Goal: Information Seeking & Learning: Learn about a topic

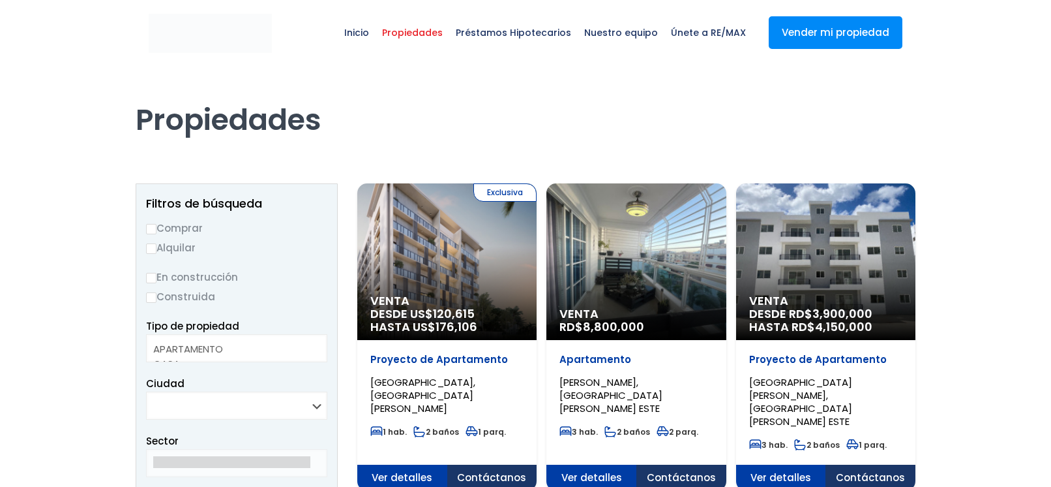
select select
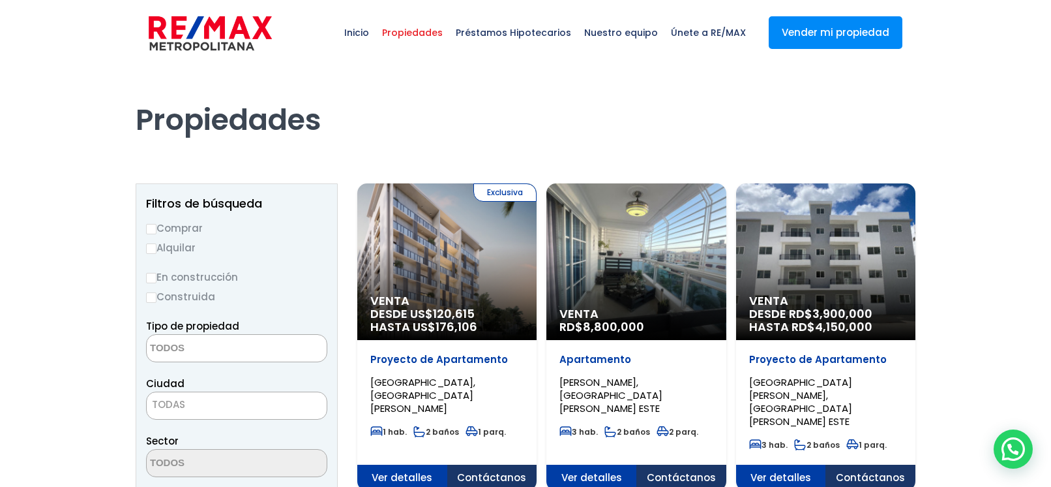
click at [1017, 451] on div at bounding box center [1013, 448] width 39 height 39
click at [1006, 453] on div at bounding box center [1013, 448] width 39 height 39
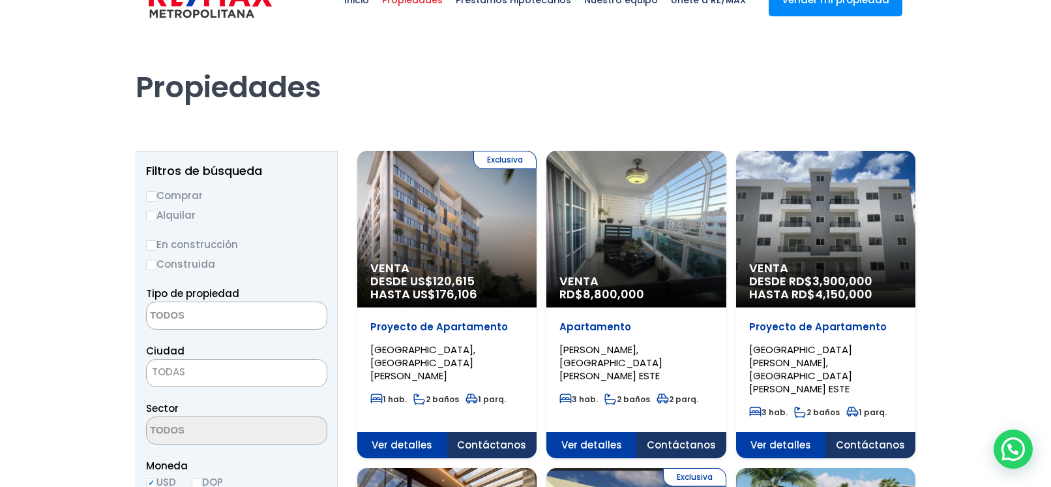
scroll to position [52, 0]
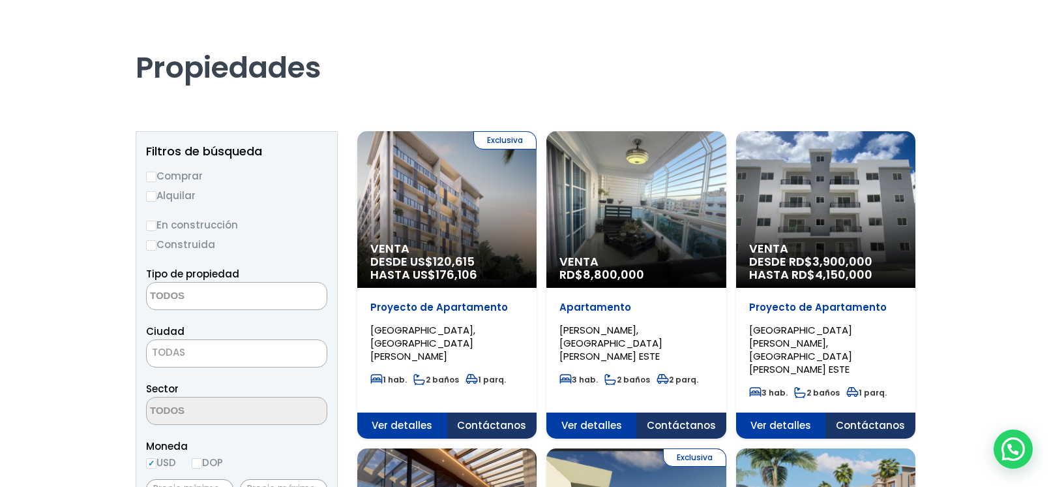
click at [537, 229] on div "Venta RD$ 8,800,000" at bounding box center [446, 209] width 179 height 157
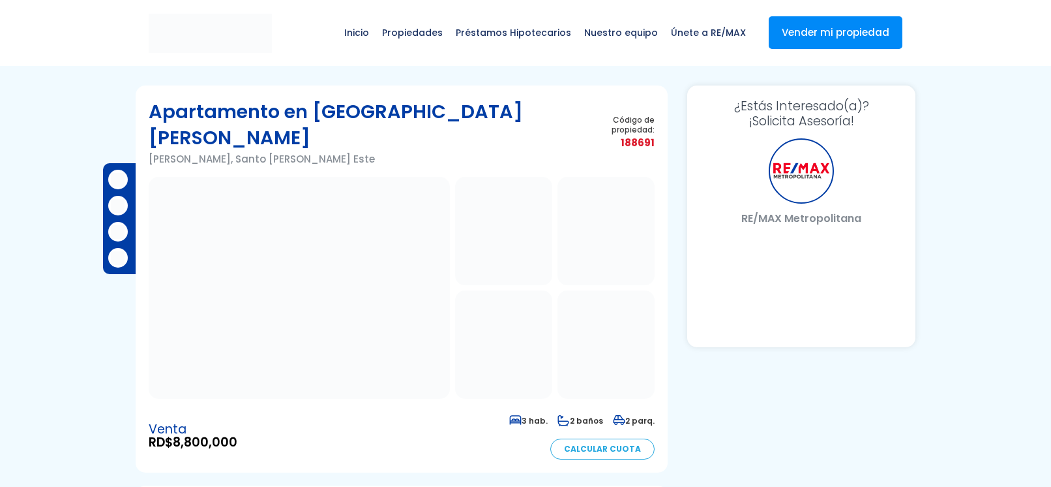
select select "DO"
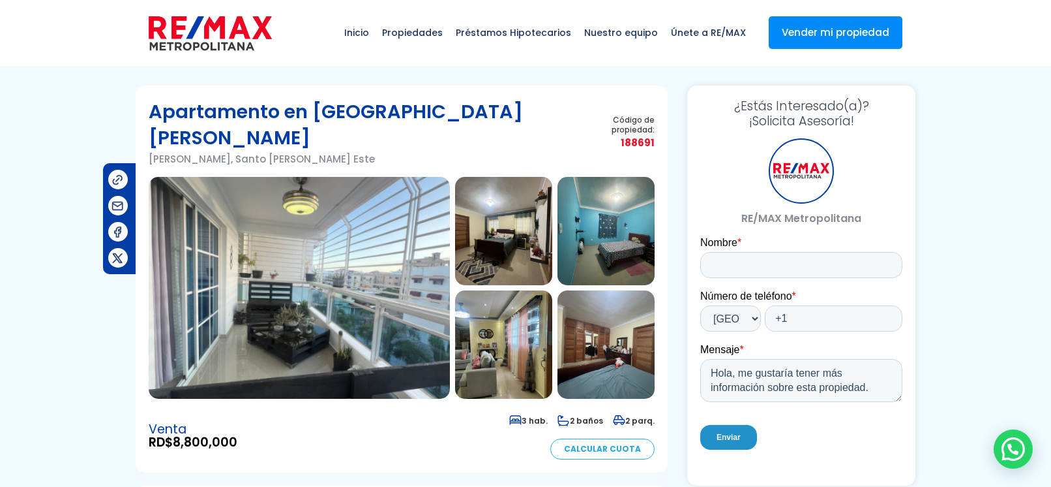
click at [1012, 451] on div at bounding box center [1013, 448] width 39 height 39
click at [414, 31] on span "Propiedades" at bounding box center [413, 32] width 74 height 39
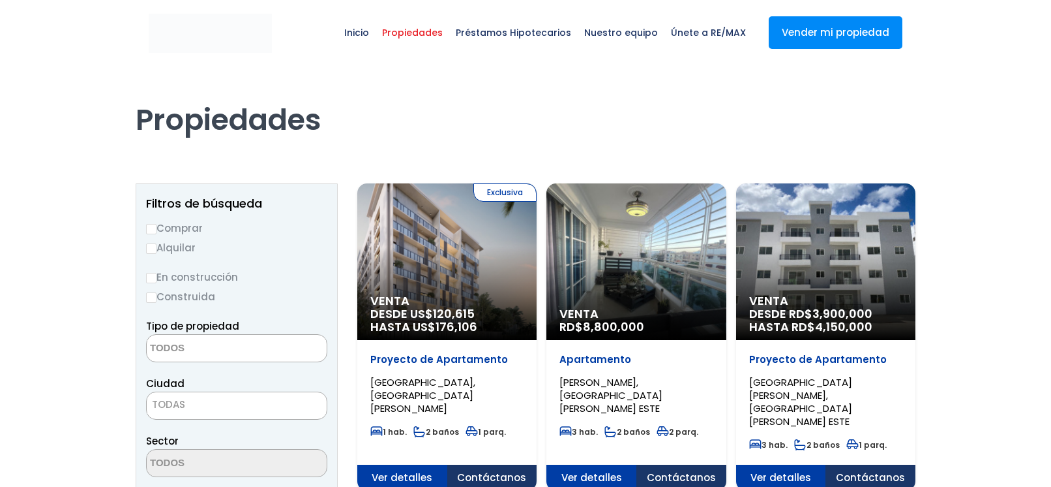
select select
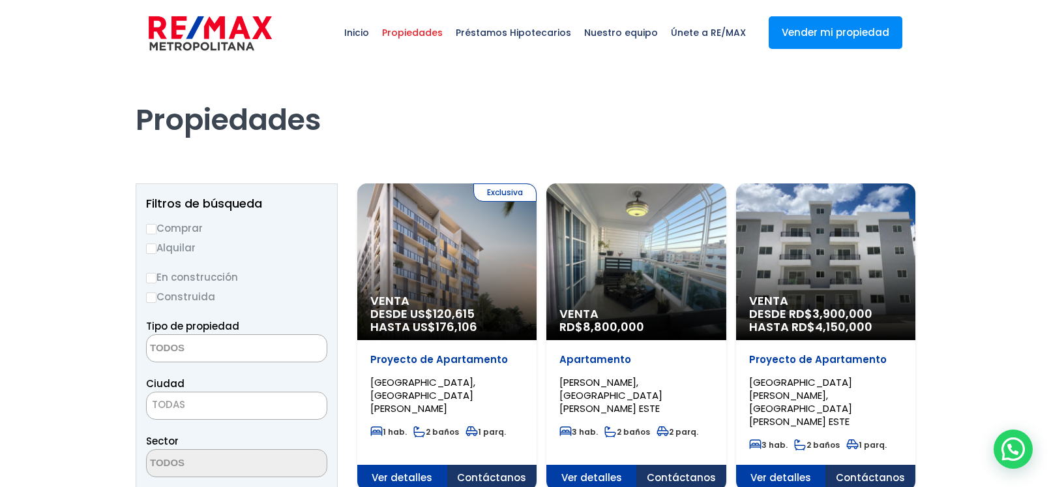
click at [181, 404] on span "TODAS" at bounding box center [168, 404] width 33 height 14
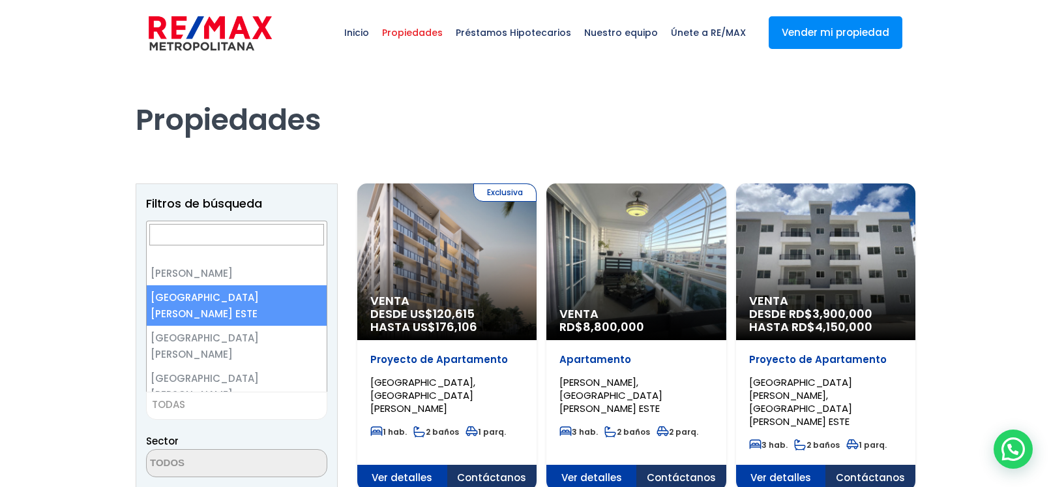
select select "148"
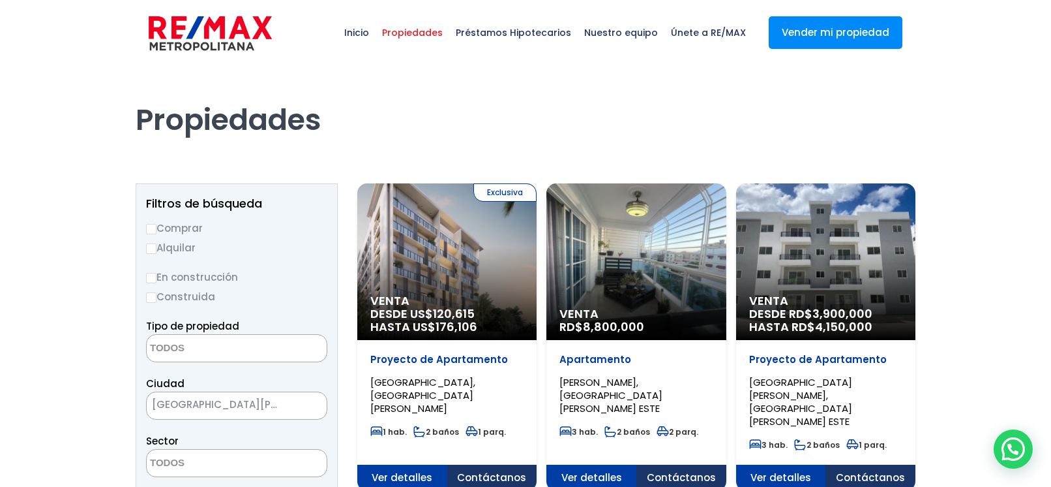
click at [200, 276] on label "En construcción" at bounding box center [236, 277] width 181 height 16
click at [0, 0] on input "En construcción" at bounding box center [0, 0] width 0 height 0
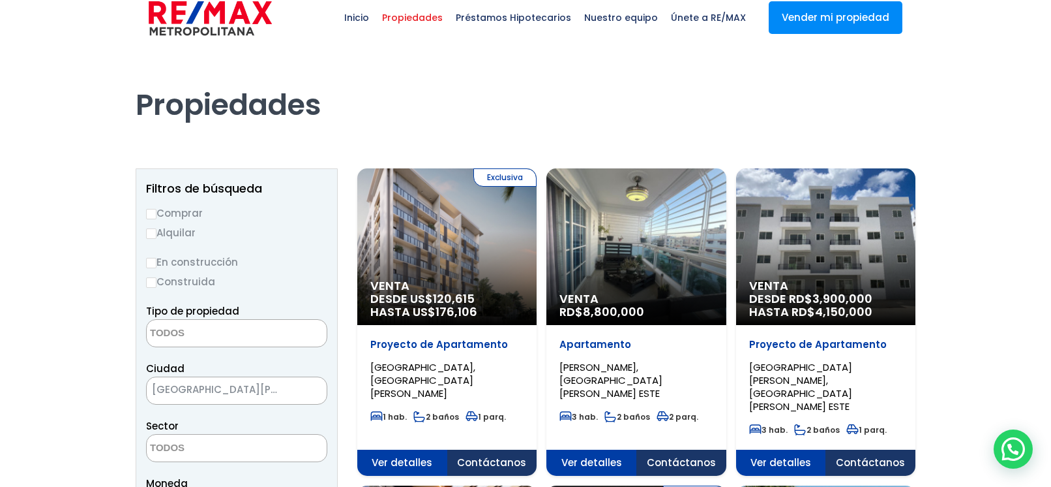
scroll to position [18, 0]
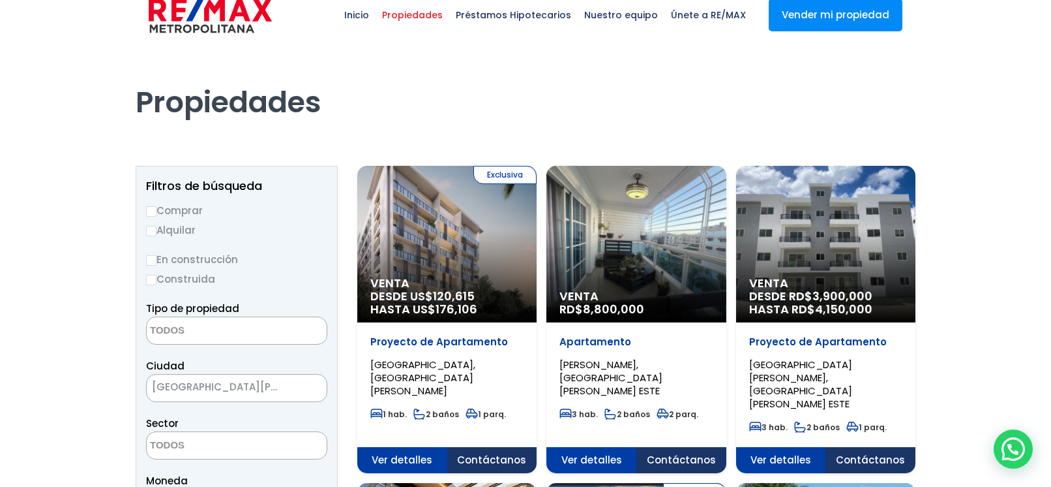
click at [151, 260] on input "En construcción" at bounding box center [151, 260] width 10 height 10
radio input "true"
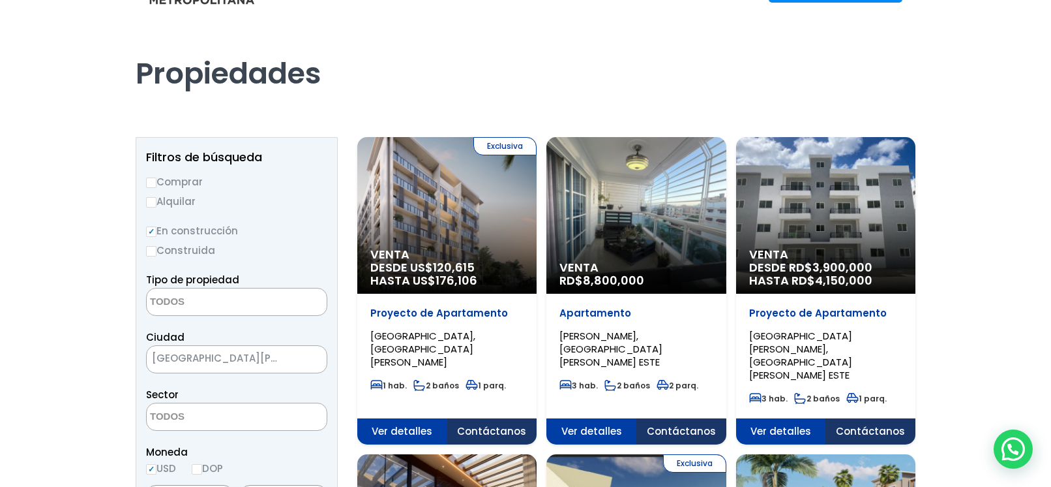
scroll to position [50, 0]
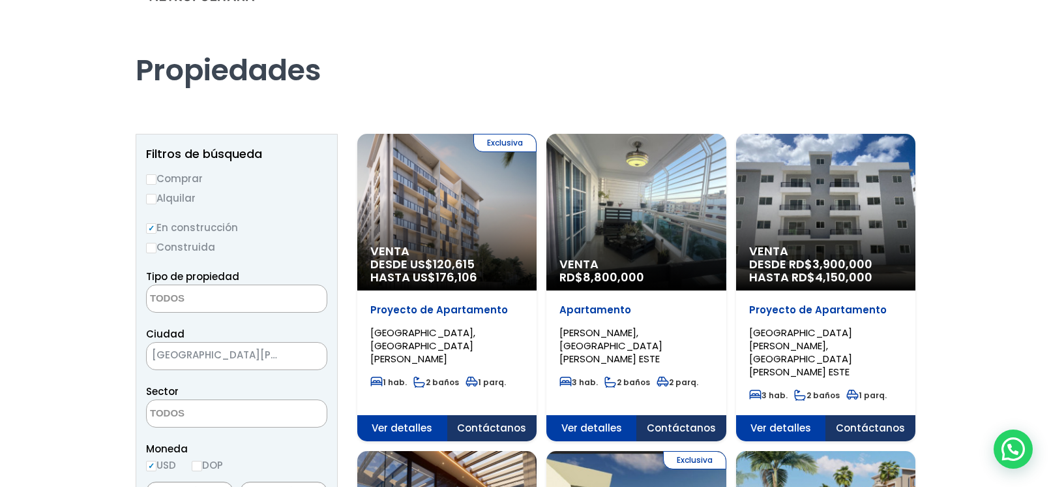
click at [1019, 452] on div at bounding box center [1013, 448] width 39 height 39
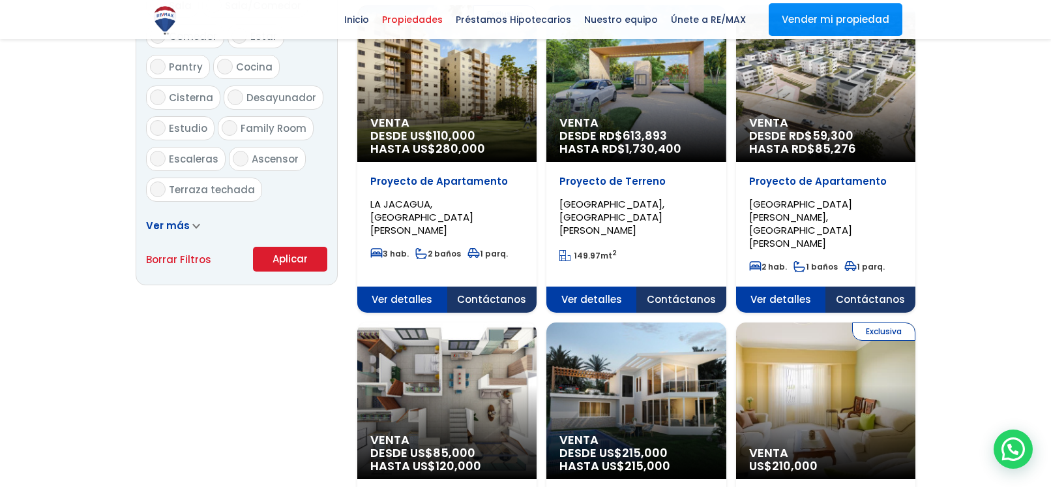
scroll to position [859, 0]
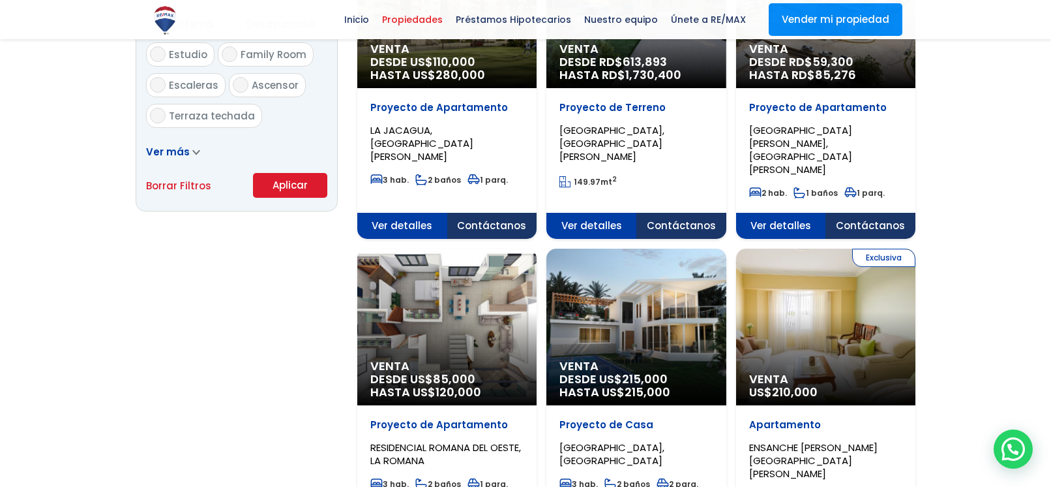
click at [282, 183] on button "Aplicar" at bounding box center [290, 185] width 74 height 25
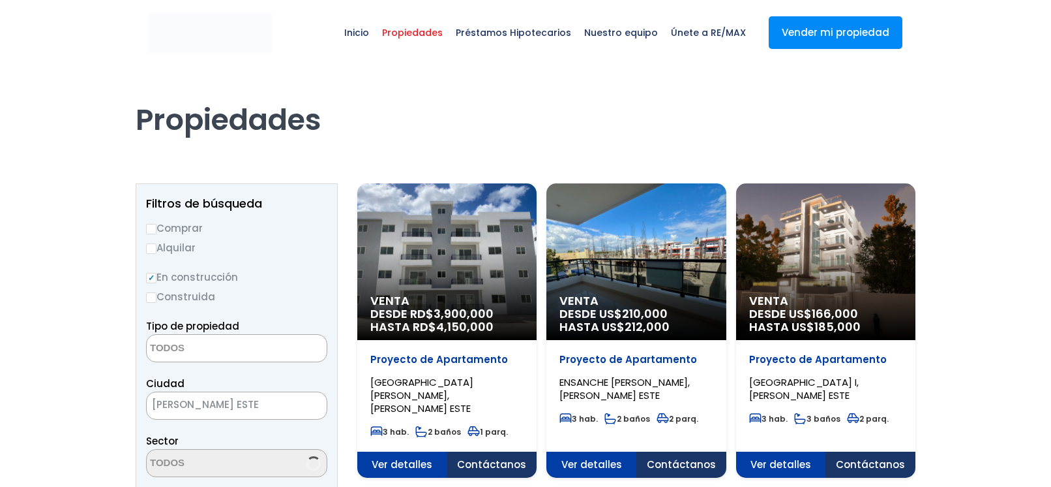
select select
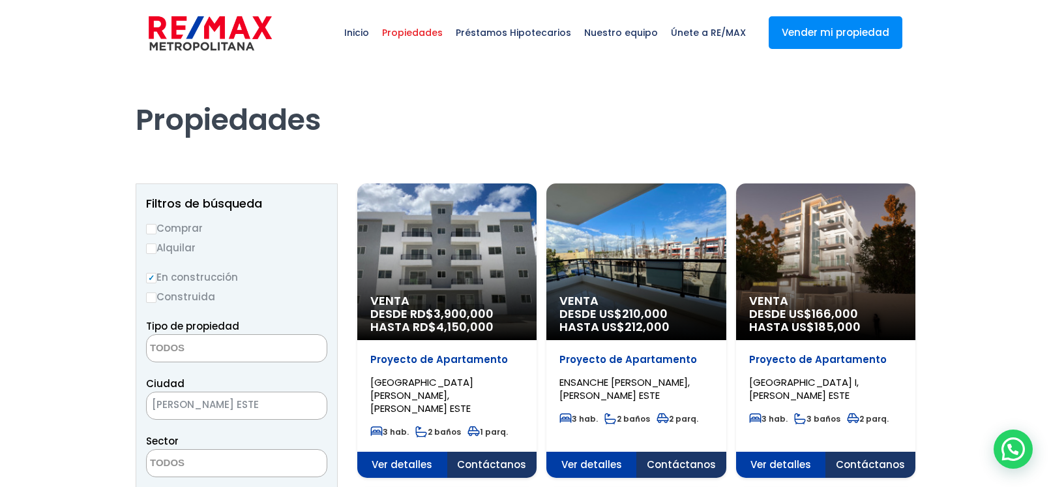
click at [1012, 442] on div at bounding box center [1013, 448] width 39 height 39
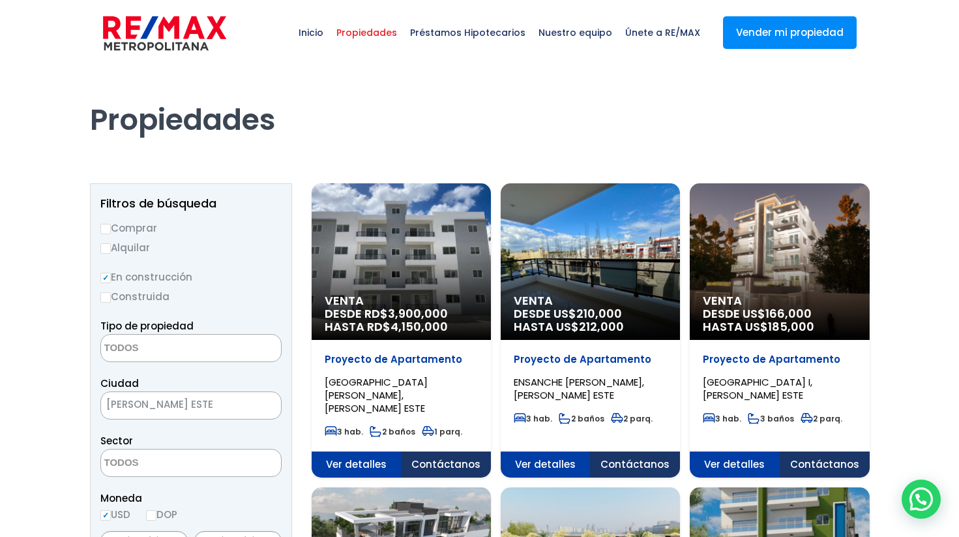
click at [919, 486] on div at bounding box center [921, 498] width 39 height 39
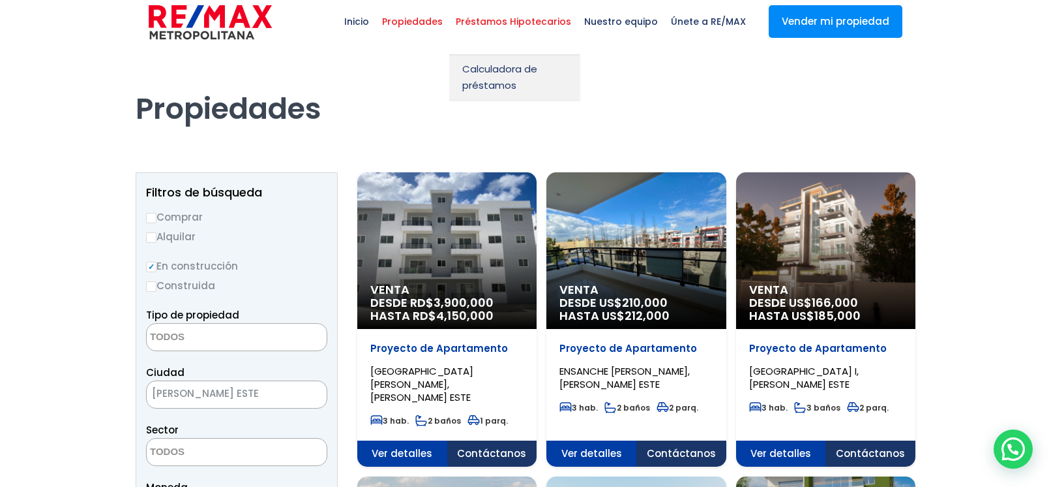
scroll to position [14, 0]
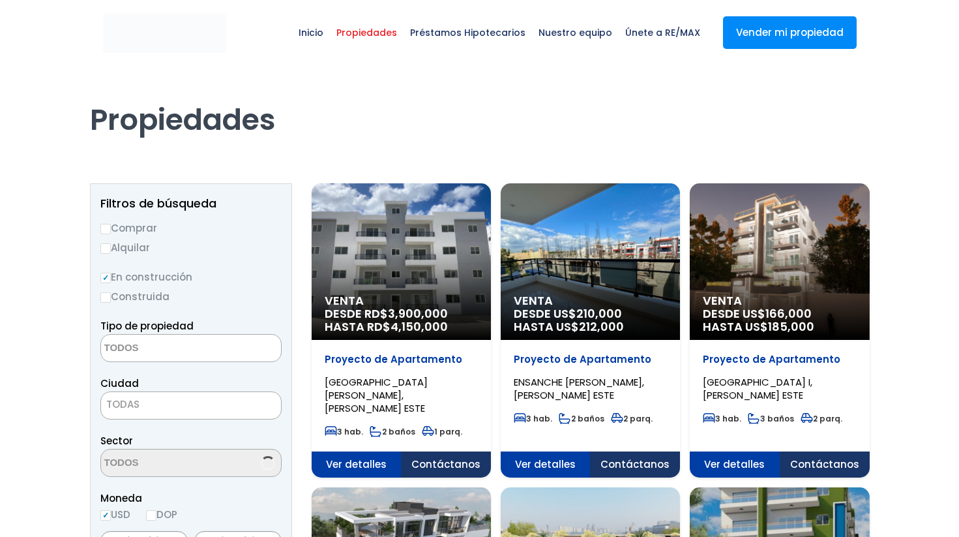
select select
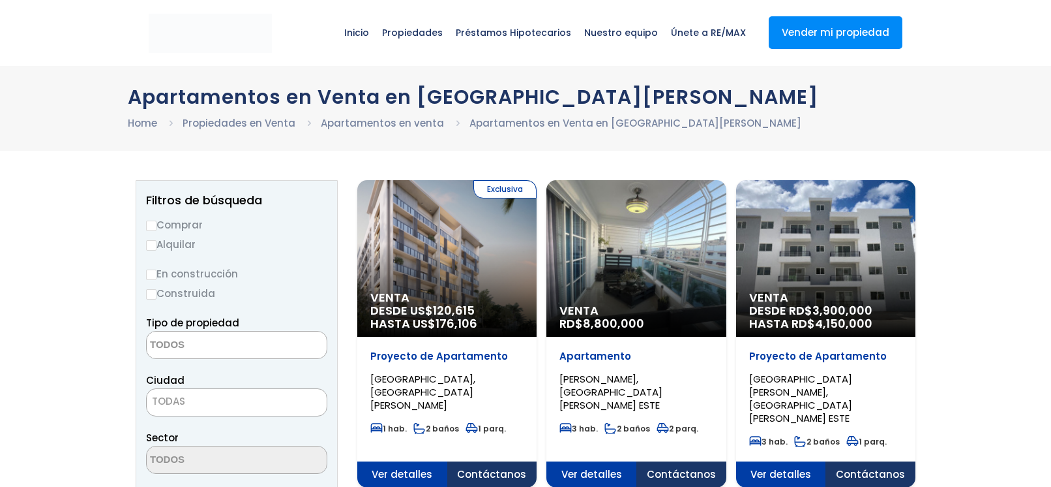
select select
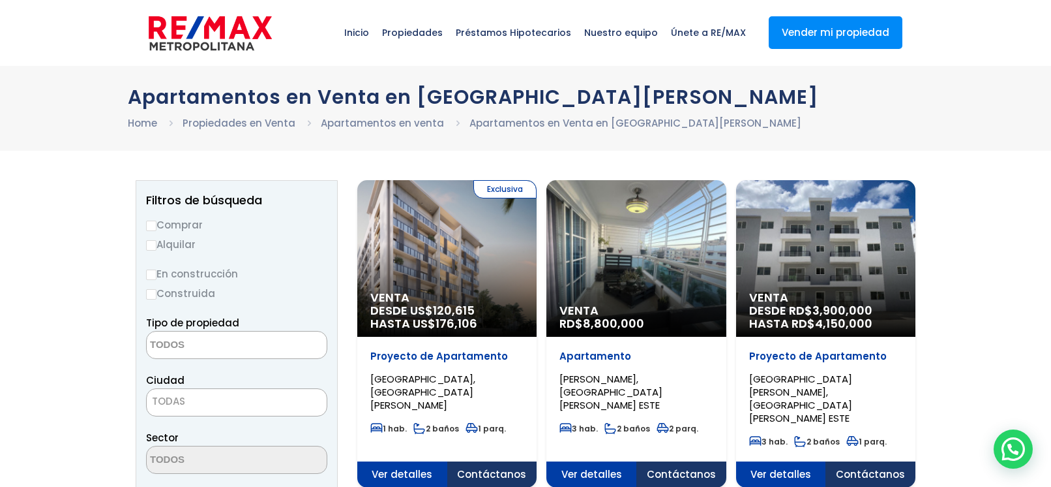
scroll to position [17, 0]
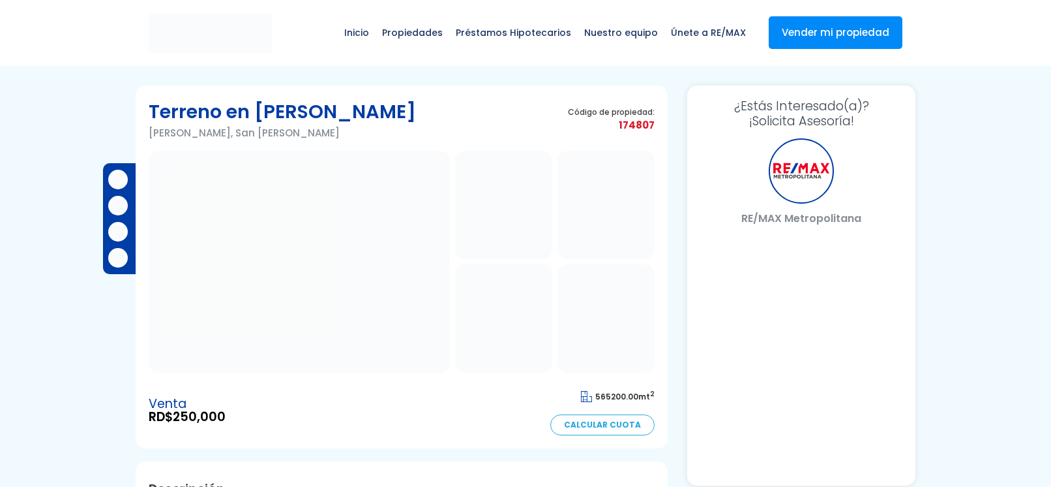
select select "DO"
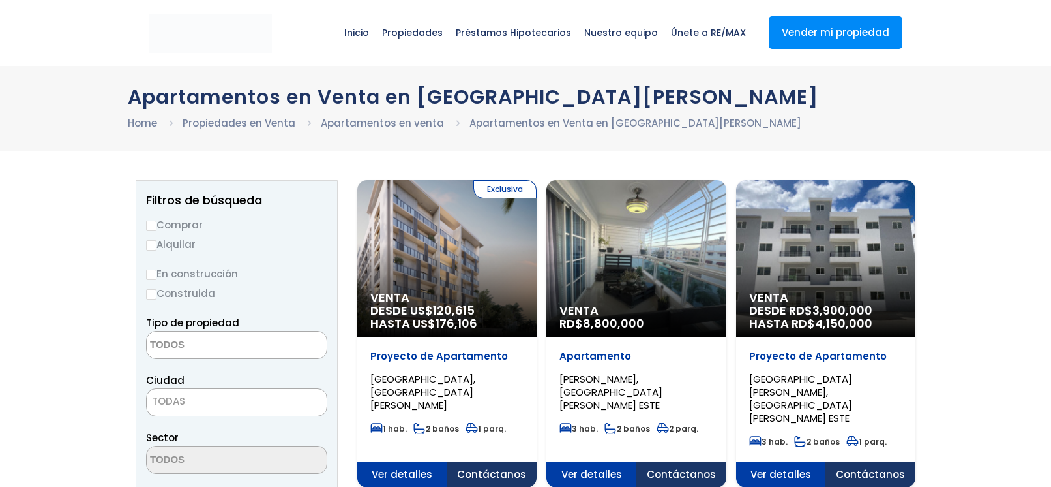
select select
